Goal: Task Accomplishment & Management: Manage account settings

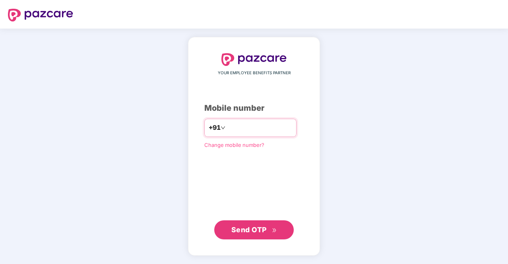
click at [239, 122] on input "number" at bounding box center [259, 128] width 65 height 13
type input "**********"
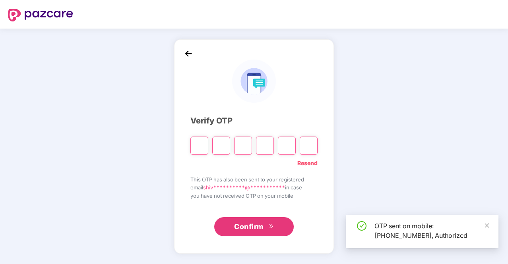
click at [200, 142] on input "Please enter verification code. Digit 1" at bounding box center [200, 146] width 18 height 18
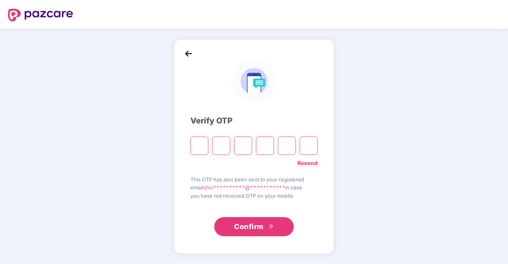
click at [201, 146] on input "Please enter verification code. Digit 1" at bounding box center [200, 146] width 18 height 18
type input "*"
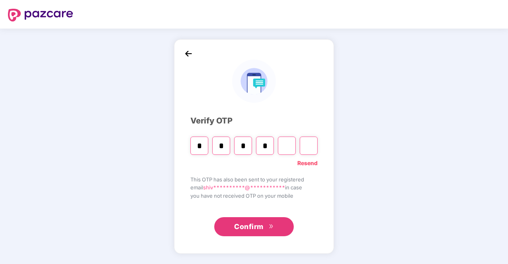
type input "*"
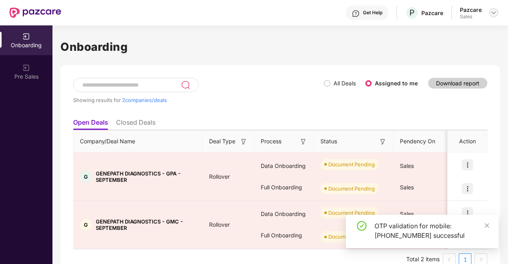
click at [495, 10] on img at bounding box center [494, 13] width 6 height 6
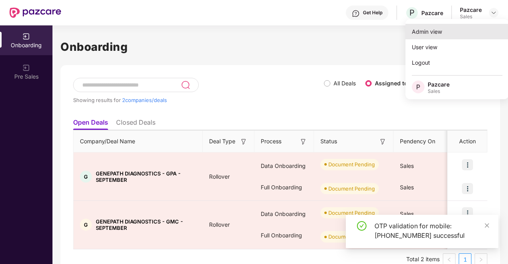
click at [441, 36] on div "Admin view" at bounding box center [457, 32] width 103 height 16
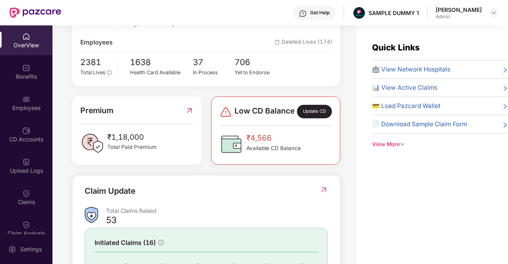
scroll to position [159, 0]
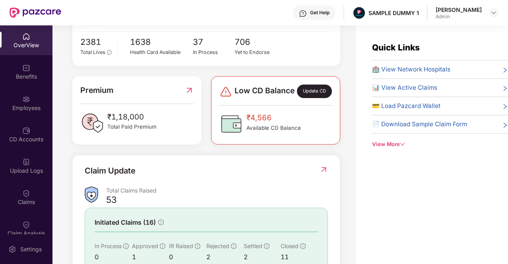
click at [325, 93] on div "Update CD" at bounding box center [314, 92] width 35 height 14
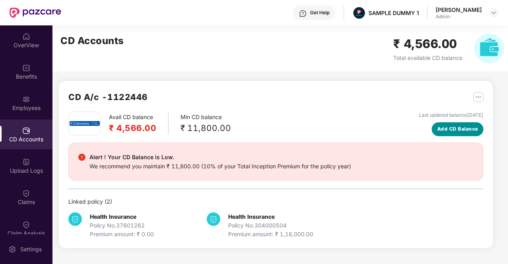
click at [474, 128] on span "Add CD Balance" at bounding box center [457, 130] width 41 height 8
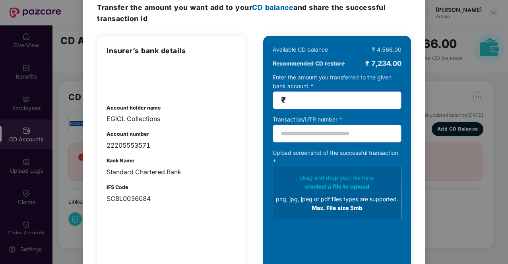
scroll to position [0, 0]
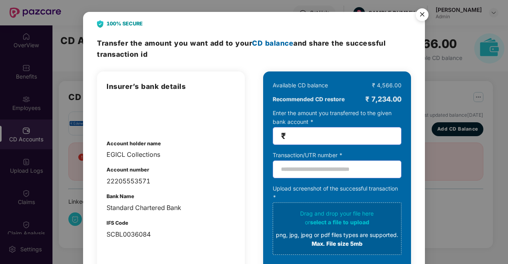
click at [422, 9] on img "Close" at bounding box center [422, 16] width 22 height 22
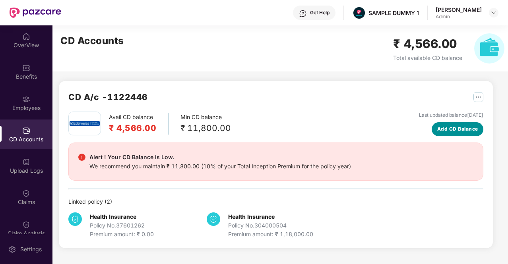
click at [451, 135] on button "Add CD Balance" at bounding box center [458, 129] width 52 height 14
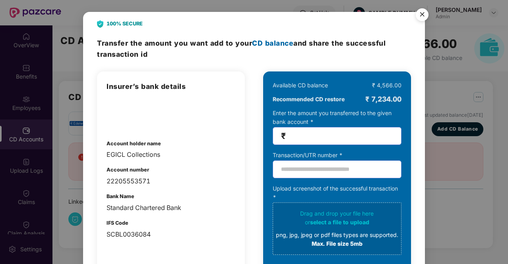
click at [424, 12] on img "Close" at bounding box center [422, 16] width 22 height 22
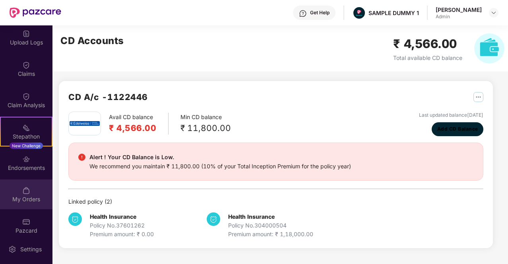
scroll to position [136, 0]
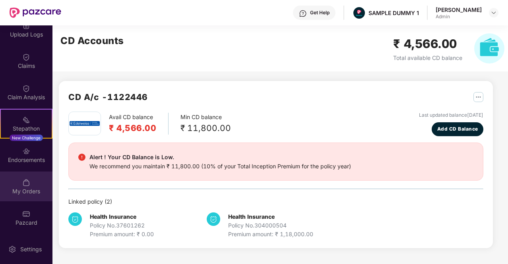
click at [28, 186] on img at bounding box center [26, 183] width 8 height 8
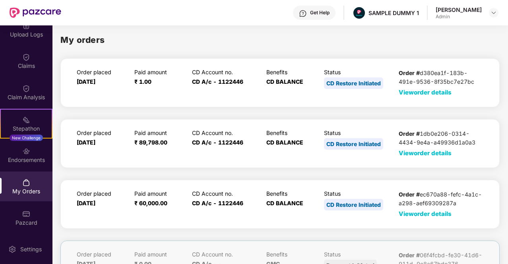
click at [409, 91] on span "View order details" at bounding box center [425, 93] width 53 height 8
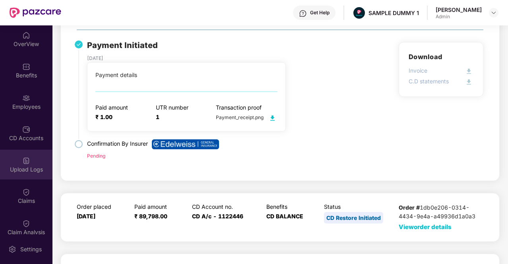
scroll to position [0, 0]
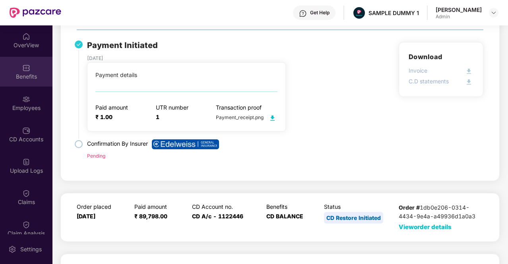
click at [33, 75] on div "Benefits" at bounding box center [26, 77] width 52 height 8
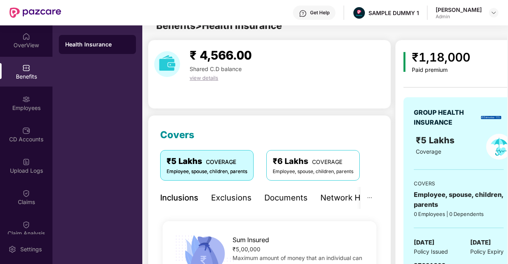
scroll to position [80, 0]
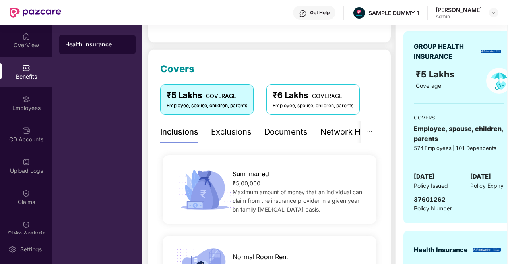
click at [177, 138] on div "Inclusions" at bounding box center [179, 132] width 38 height 22
click at [227, 135] on div "Exclusions" at bounding box center [231, 132] width 41 height 12
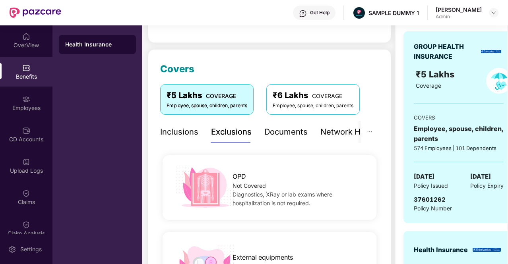
click at [287, 134] on div "Documents" at bounding box center [285, 132] width 43 height 12
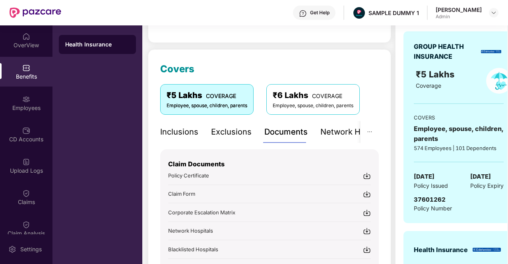
click at [330, 140] on div "Network Hospitals" at bounding box center [356, 132] width 70 height 22
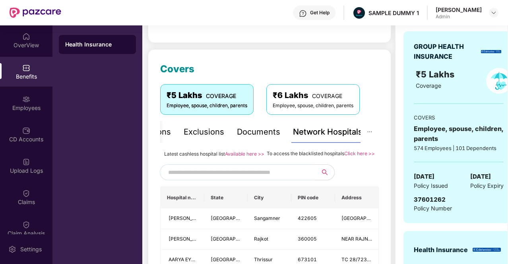
click at [217, 179] on input "text" at bounding box center [236, 173] width 136 height 12
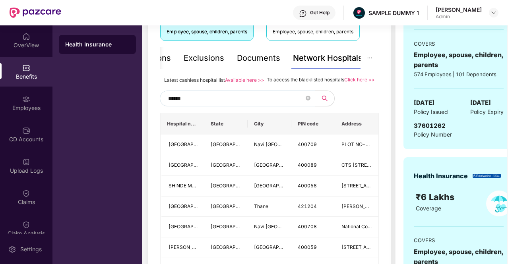
scroll to position [199, 0]
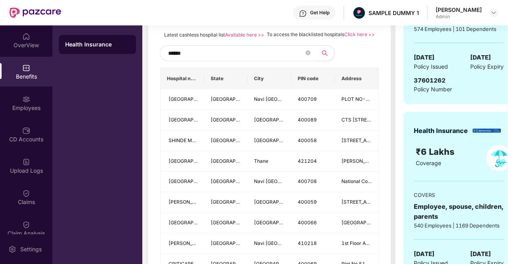
click at [177, 59] on input "******" at bounding box center [236, 53] width 136 height 12
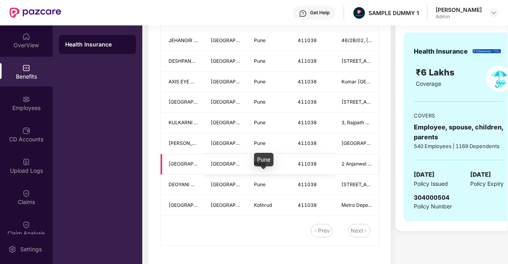
scroll to position [159, 0]
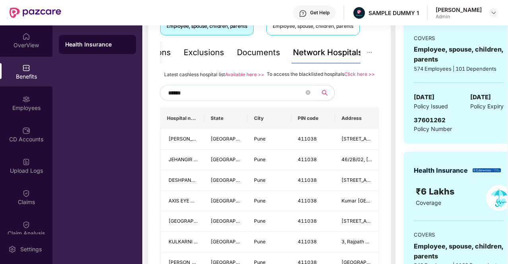
click at [183, 99] on input "******" at bounding box center [236, 93] width 136 height 12
click at [187, 99] on input "**********" at bounding box center [236, 93] width 136 height 12
click at [252, 99] on input "**********" at bounding box center [236, 93] width 136 height 12
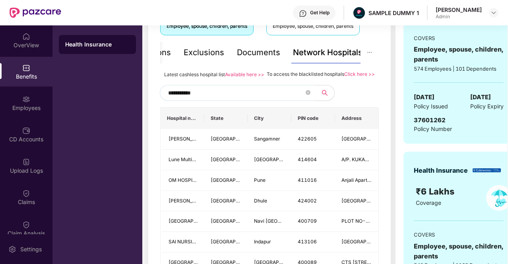
click at [222, 96] on input "**********" at bounding box center [236, 93] width 136 height 12
type input "*"
click at [256, 99] on input "text" at bounding box center [236, 93] width 136 height 12
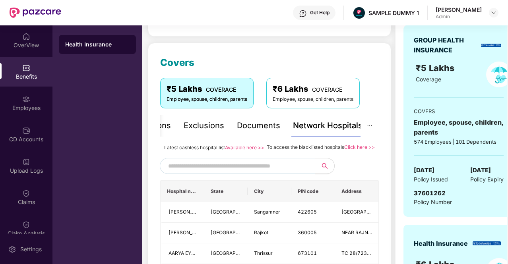
scroll to position [119, 0]
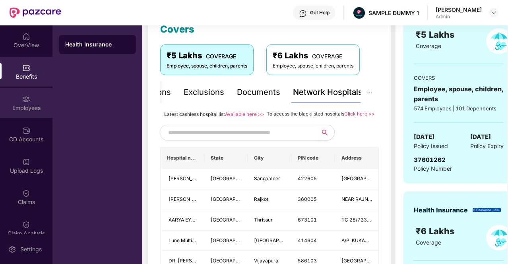
click at [37, 100] on div "Employees" at bounding box center [26, 103] width 52 height 30
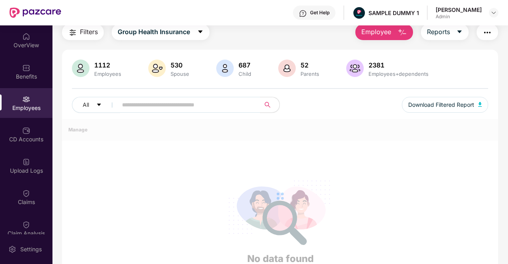
scroll to position [0, 0]
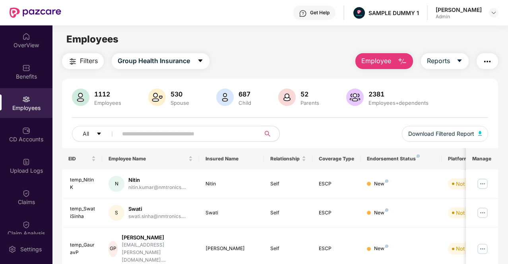
click at [365, 56] on button "Employee" at bounding box center [385, 61] width 58 height 16
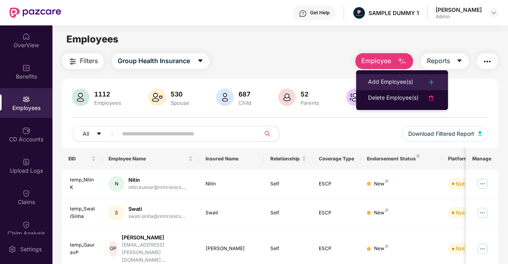
click at [385, 85] on div "Add Employee(s)" at bounding box center [390, 83] width 45 height 10
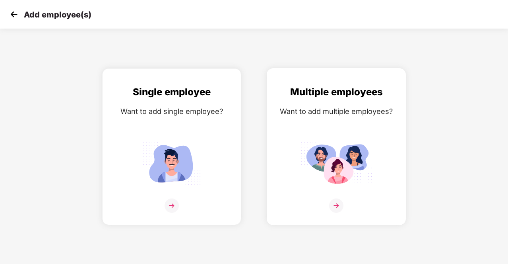
click at [337, 204] on img at bounding box center [336, 206] width 14 height 14
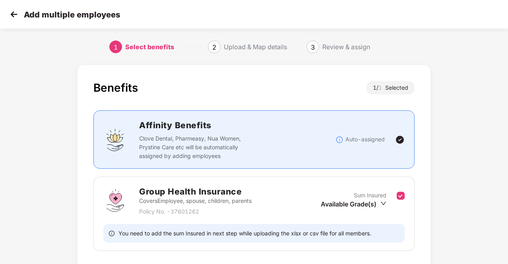
scroll to position [56, 0]
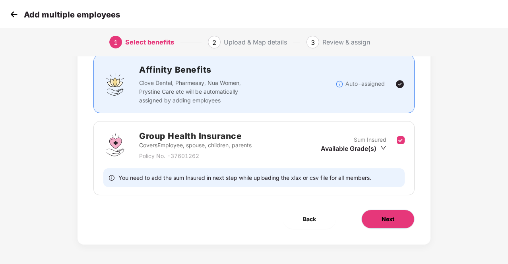
click at [384, 219] on span "Next" at bounding box center [388, 219] width 13 height 9
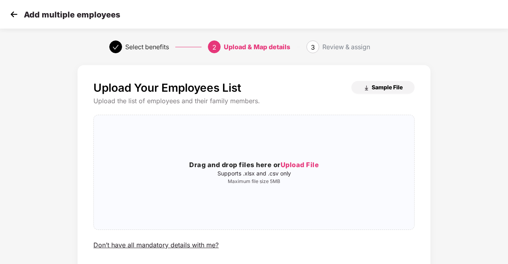
click at [385, 86] on span "Sample File" at bounding box center [387, 88] width 31 height 8
click at [14, 13] on img at bounding box center [14, 14] width 12 height 12
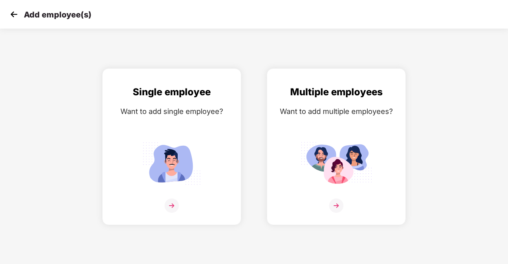
click at [15, 14] on img at bounding box center [14, 14] width 12 height 12
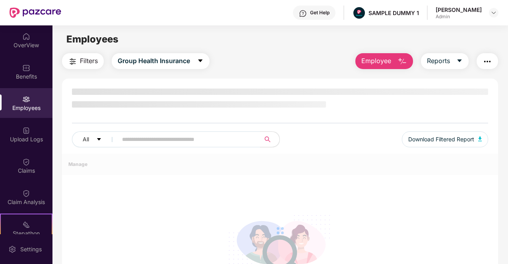
click at [379, 61] on span "Employee" at bounding box center [377, 61] width 30 height 10
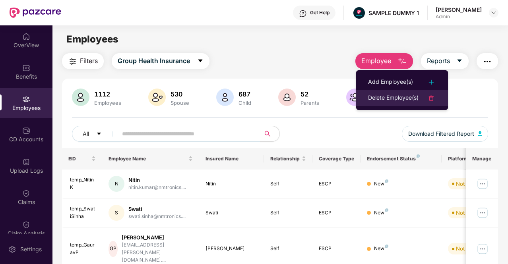
click at [387, 101] on div "Delete Employee(s)" at bounding box center [393, 98] width 51 height 10
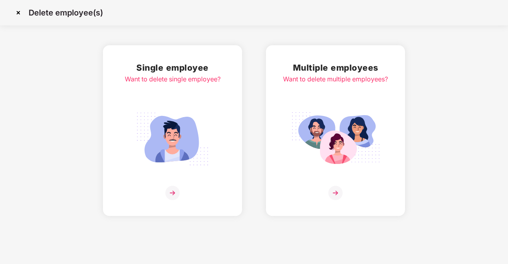
click at [18, 13] on img at bounding box center [18, 12] width 13 height 13
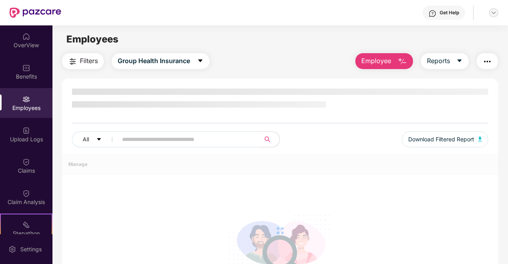
click at [494, 13] on img at bounding box center [494, 13] width 6 height 6
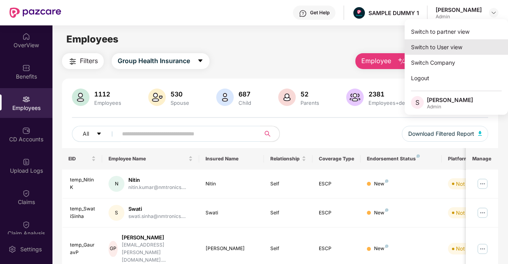
click at [463, 52] on div "Switch to User view" at bounding box center [456, 47] width 103 height 16
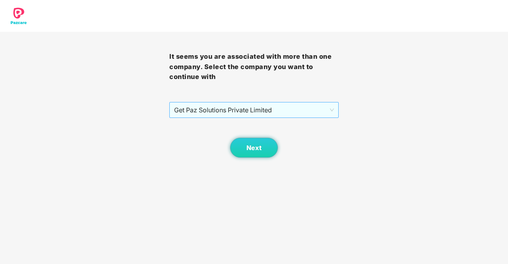
click at [251, 111] on span "Get Paz Solutions Private Limited" at bounding box center [254, 110] width 160 height 15
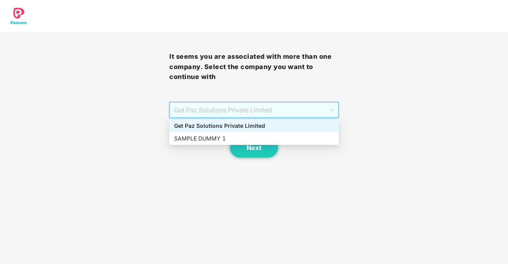
click at [240, 127] on div "Get Paz Solutions Private Limited" at bounding box center [254, 126] width 160 height 9
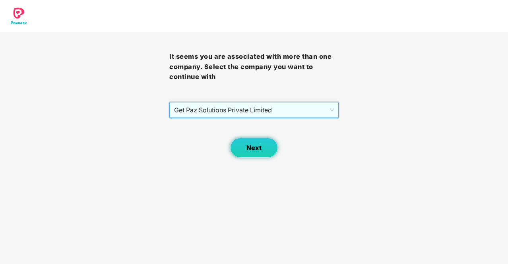
click at [251, 146] on span "Next" at bounding box center [254, 148] width 15 height 8
